Goal: Navigation & Orientation: Find specific page/section

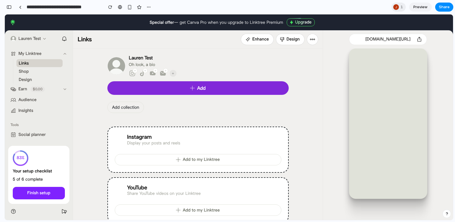
scroll to position [1368, 0]
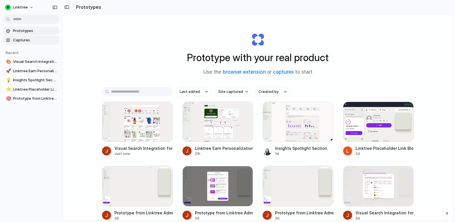
click at [21, 41] on span "Captures" at bounding box center [35, 40] width 44 height 6
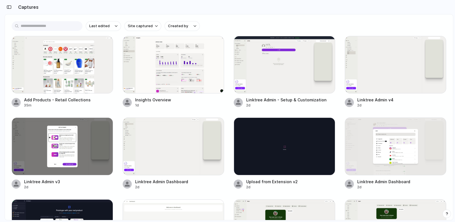
click at [446, 213] on div "button" at bounding box center [447, 214] width 4 height 4
click at [447, 214] on div "button" at bounding box center [446, 213] width 5 height 7
click at [10, 6] on div "button" at bounding box center [9, 7] width 5 height 4
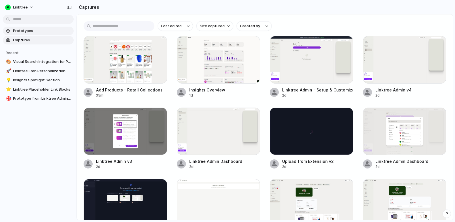
click at [14, 28] on link "Prototypes" at bounding box center [38, 31] width 71 height 8
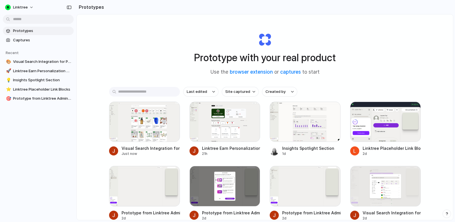
click at [141, 31] on div "Prototype with your real product Use the browser extension or captures to start…" at bounding box center [265, 132] width 376 height 236
